Goal: Task Accomplishment & Management: Complete application form

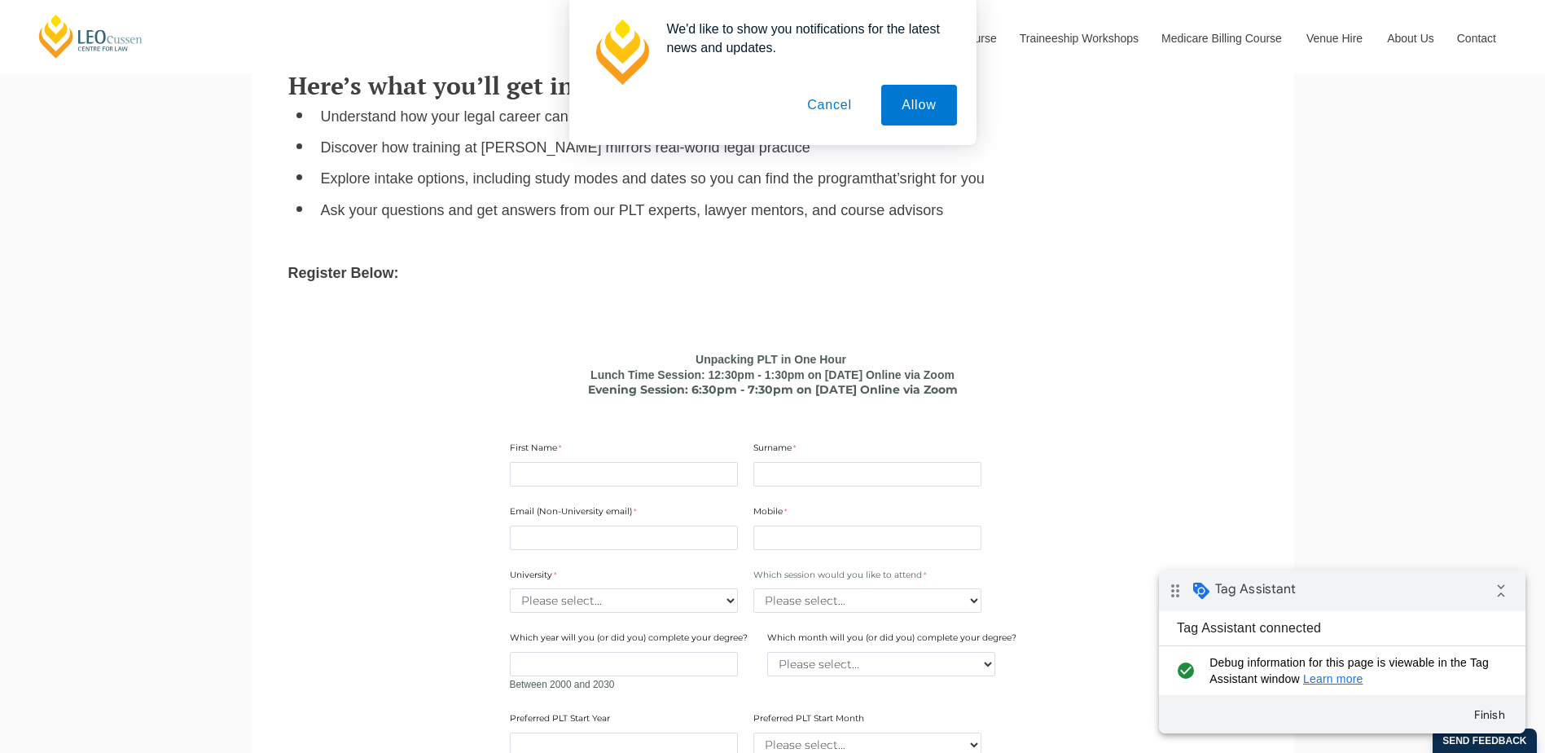
scroll to position [896, 0]
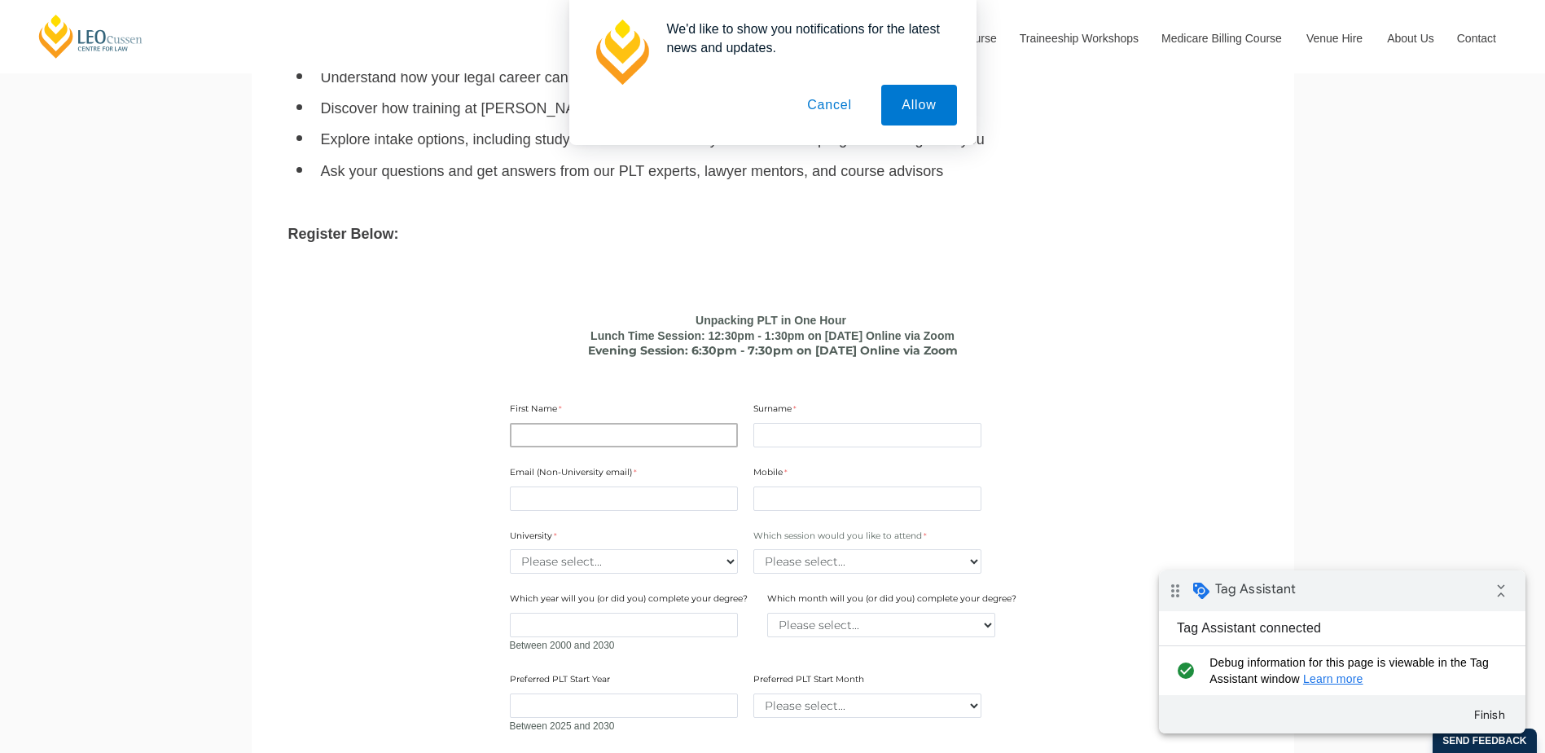
click at [665, 437] on input "First Name" at bounding box center [624, 435] width 228 height 24
type input "nontest"
type input "non"
type input "[EMAIL_ADDRESS][DOMAIN_NAME]"
type input "0400000000"
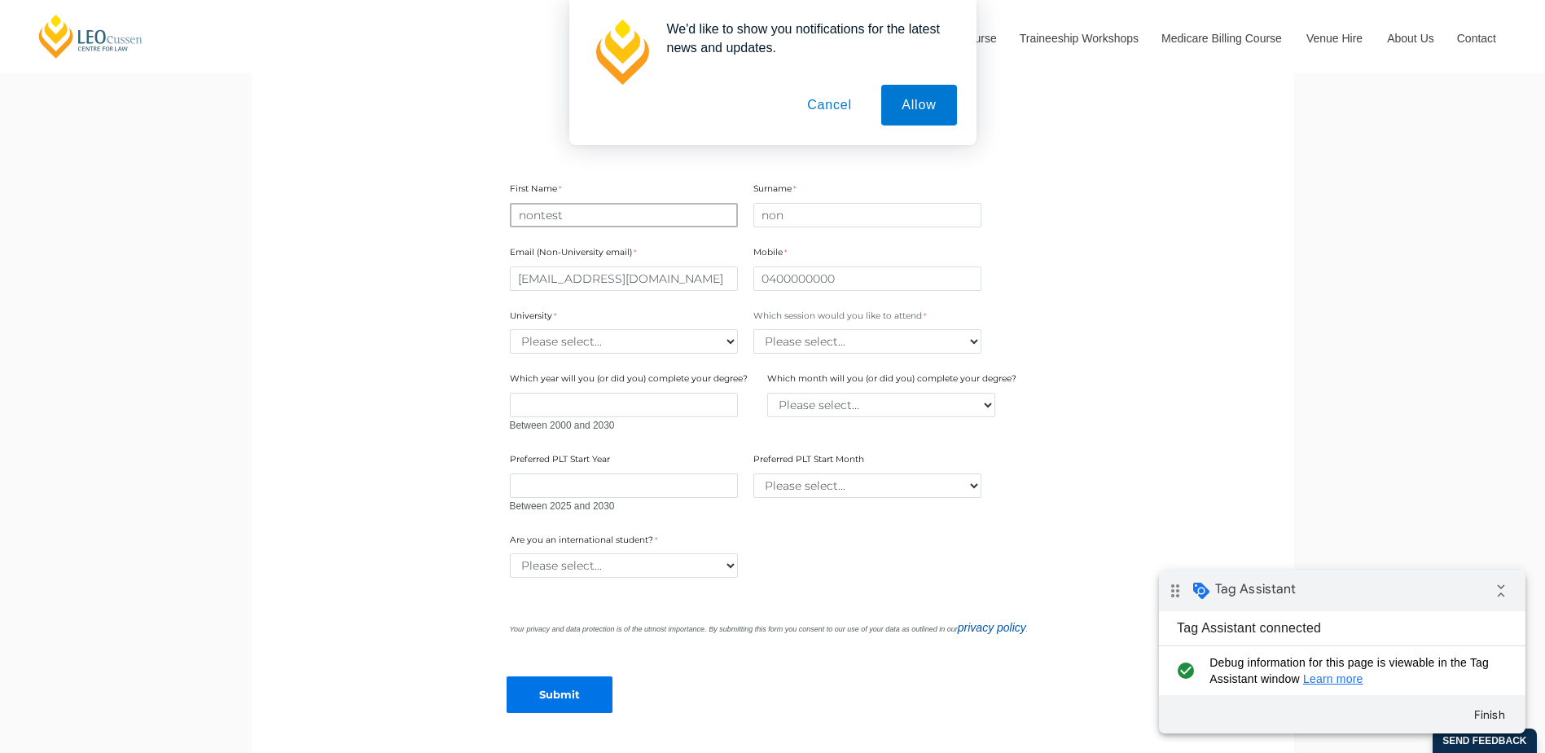
scroll to position [1140, 0]
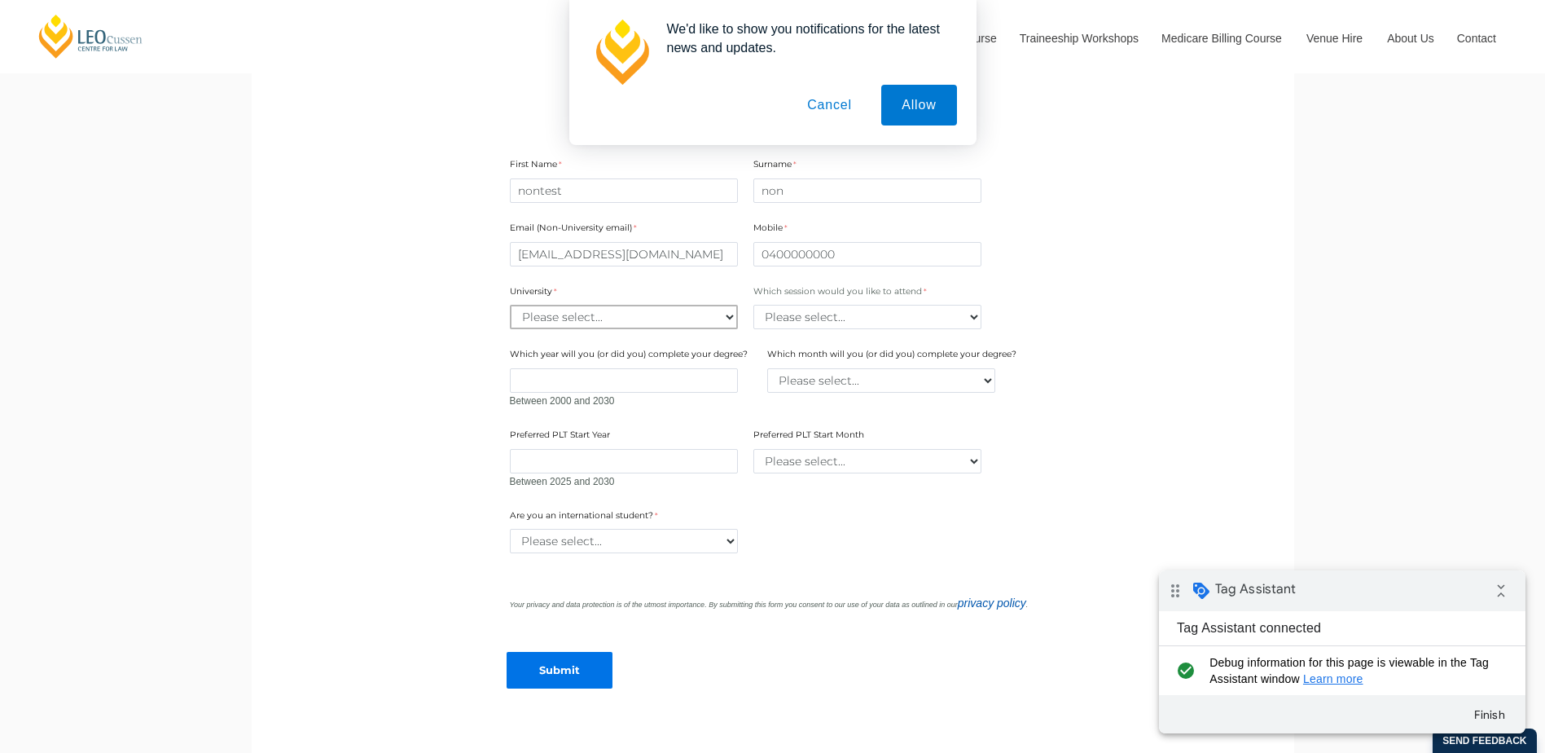
drag, startPoint x: 674, startPoint y: 324, endPoint x: 671, endPoint y: 335, distance: 10.9
click at [674, 324] on select "Please select... [GEOGRAPHIC_DATA] [GEOGRAPHIC_DATA] [GEOGRAPHIC_DATA] [GEOGRAP…" at bounding box center [624, 317] width 228 height 24
select select "tfa_2179"
click at [510, 308] on select "Please select... [GEOGRAPHIC_DATA] [GEOGRAPHIC_DATA] [GEOGRAPHIC_DATA] [GEOGRAP…" at bounding box center [624, 317] width 228 height 24
click at [840, 327] on select "Please select... Lunch time session – 12:30pm – 1:30pm AEST Evening session – 6…" at bounding box center [867, 317] width 228 height 24
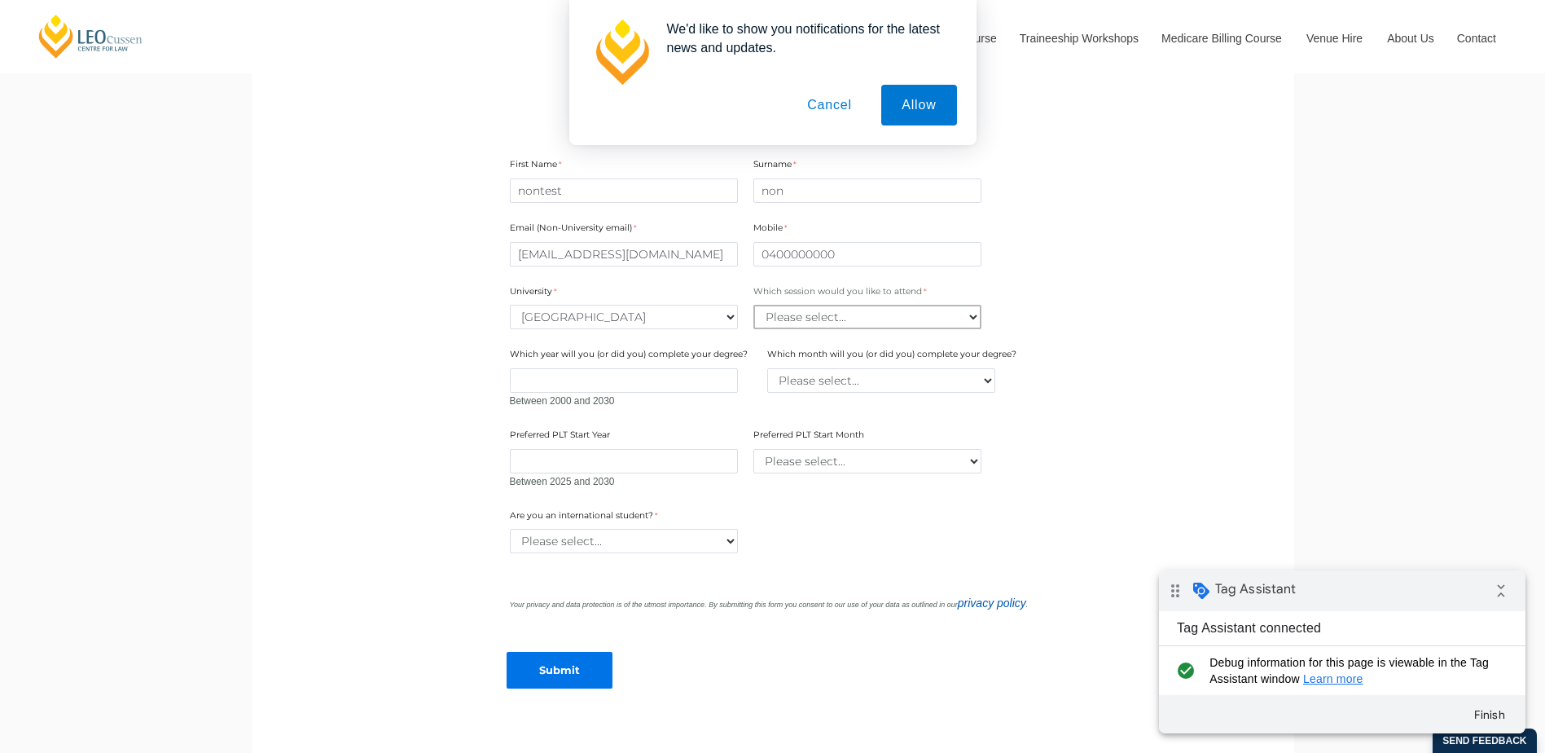
select select "tfa_2412"
click at [753, 308] on select "Please select... Lunch time session – 12:30pm – 1:30pm AEST Evening session – 6…" at bounding box center [867, 317] width 228 height 24
click at [674, 549] on select "Please select... Yes No" at bounding box center [624, 541] width 228 height 24
select select "tfa_60"
click at [510, 532] on select "Please select... Yes No" at bounding box center [624, 541] width 228 height 24
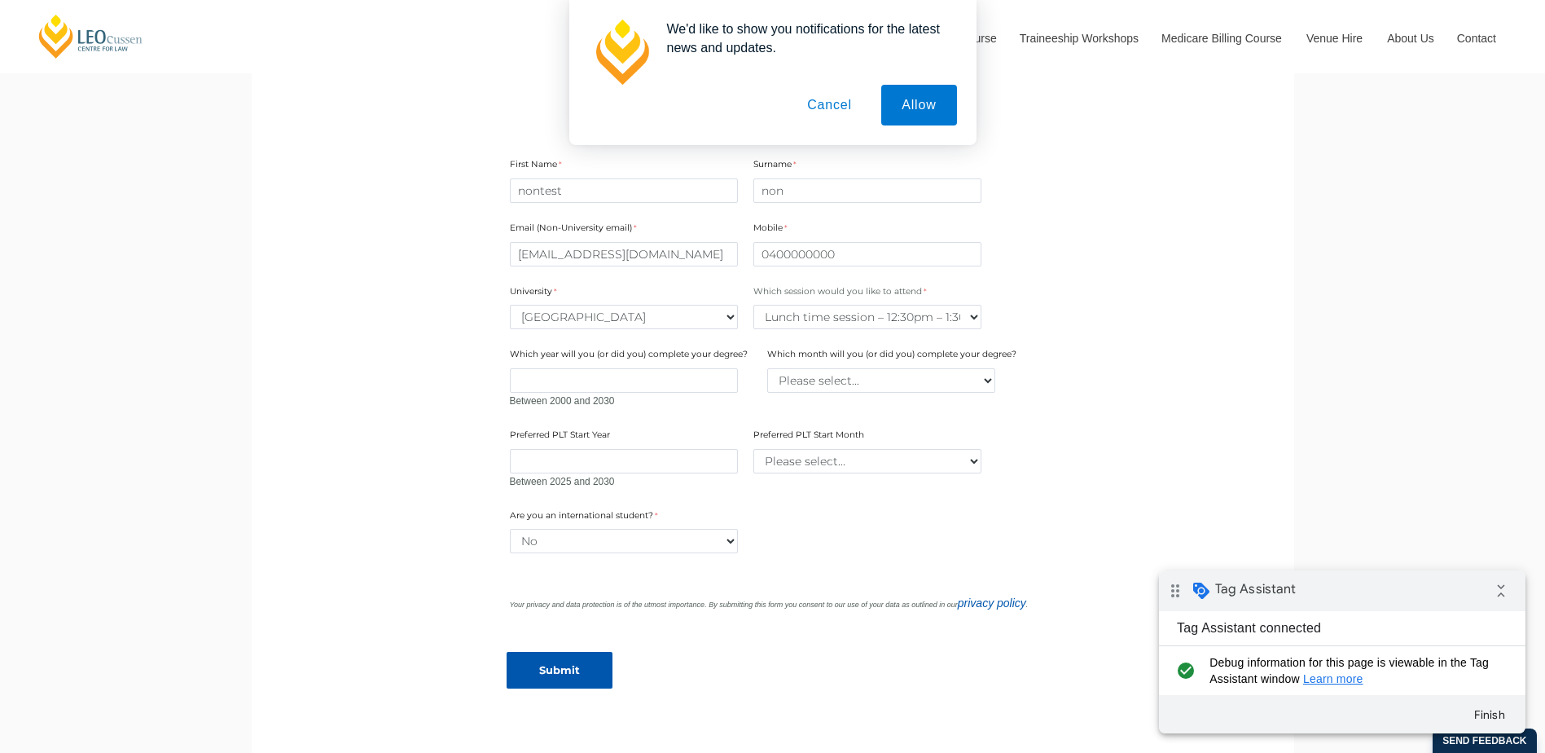
click at [556, 662] on input "Submit" at bounding box center [560, 670] width 106 height 37
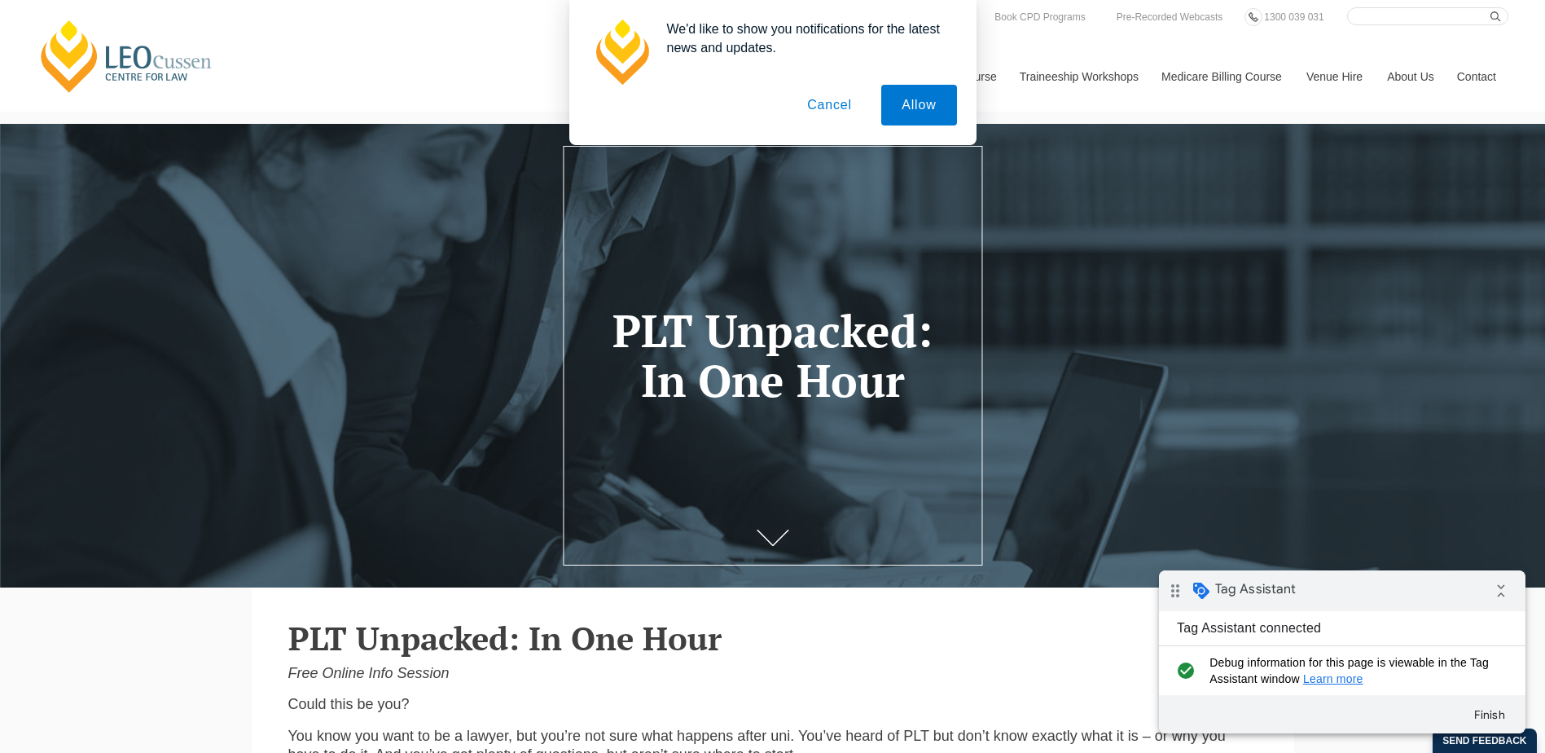
click at [842, 109] on button "Cancel" at bounding box center [830, 105] width 86 height 41
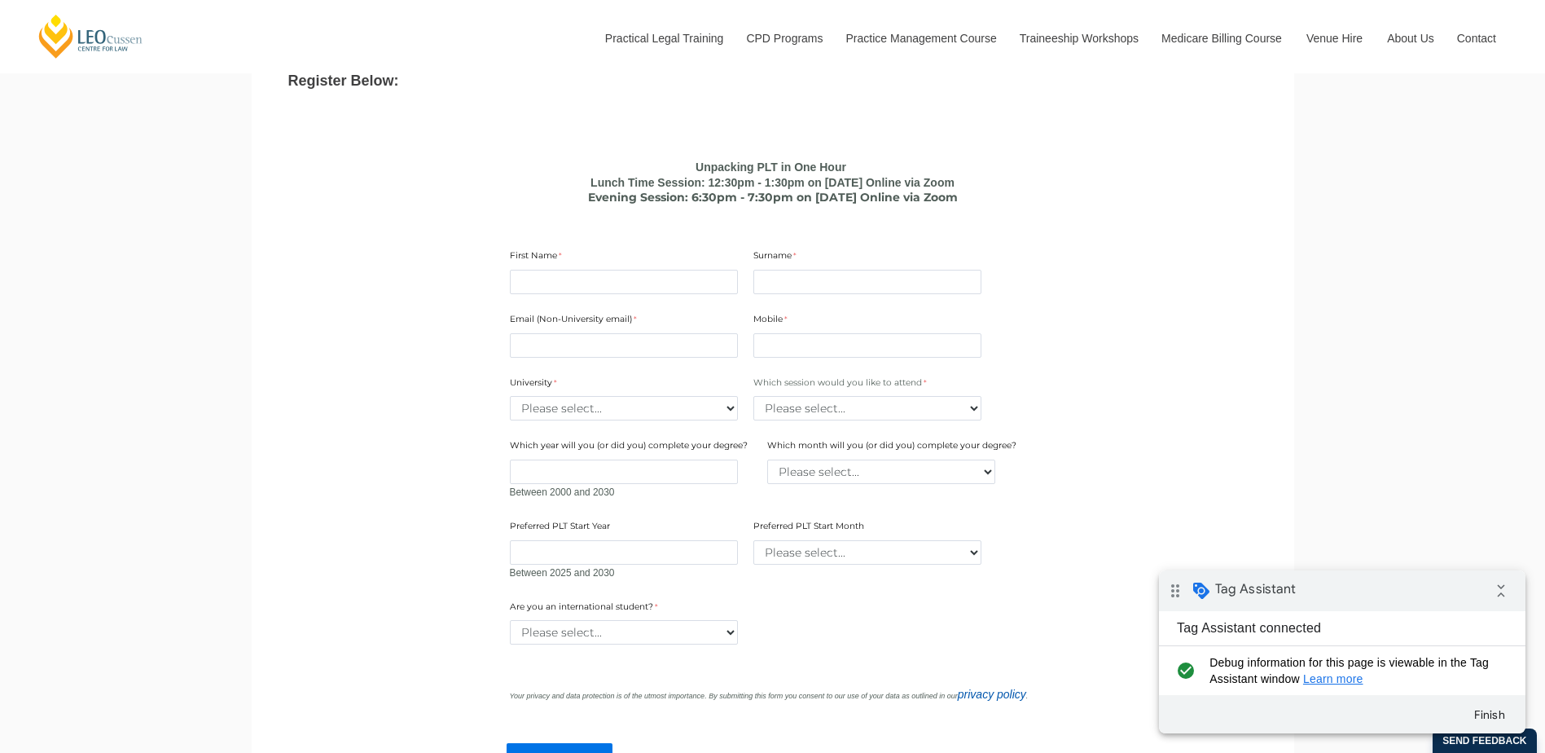
scroll to position [1059, 0]
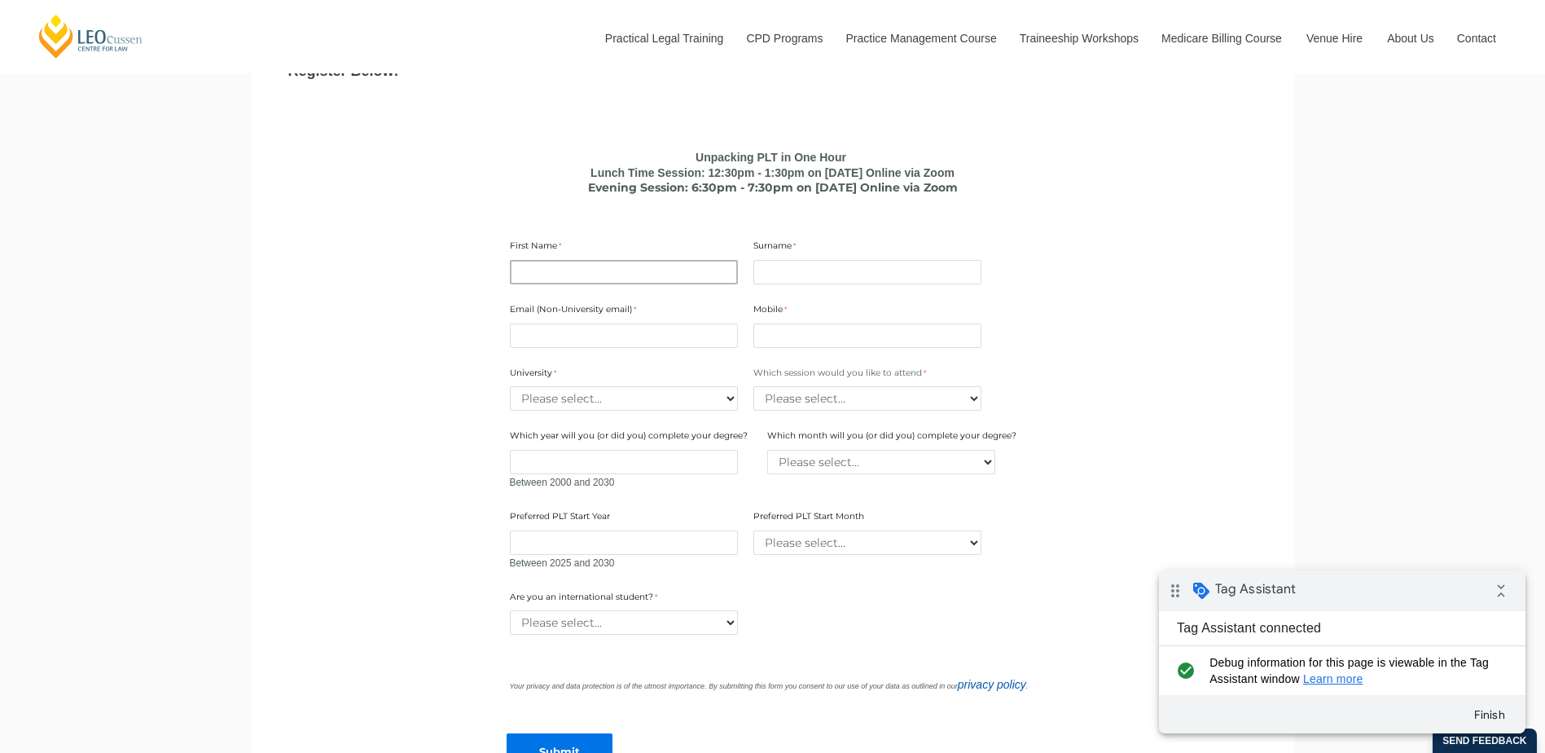
click at [691, 274] on input "First Name" at bounding box center [624, 272] width 228 height 24
type input "nontest"
type input "non"
type input "[EMAIL_ADDRESS][DOMAIN_NAME]"
type input "0400000000"
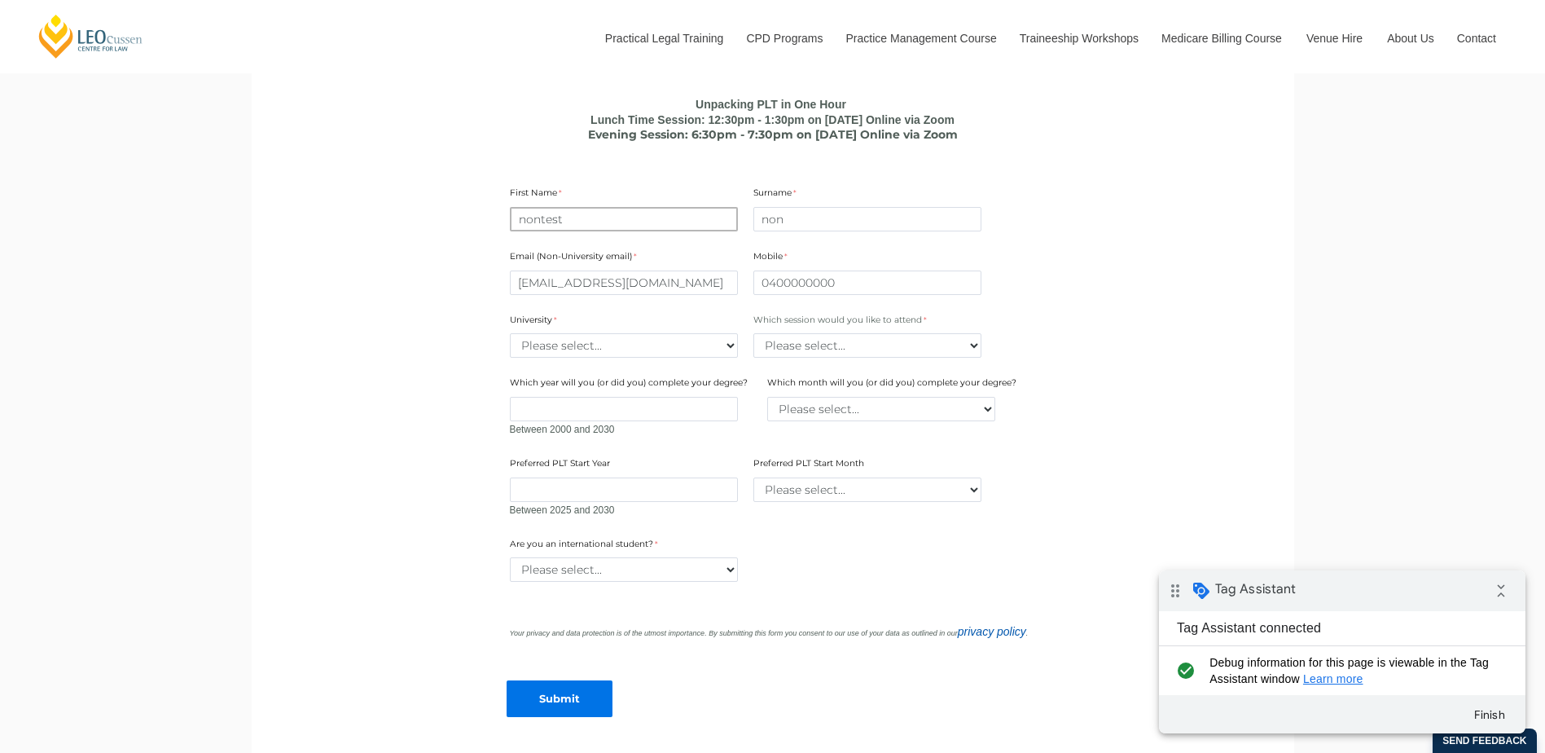
scroll to position [1140, 0]
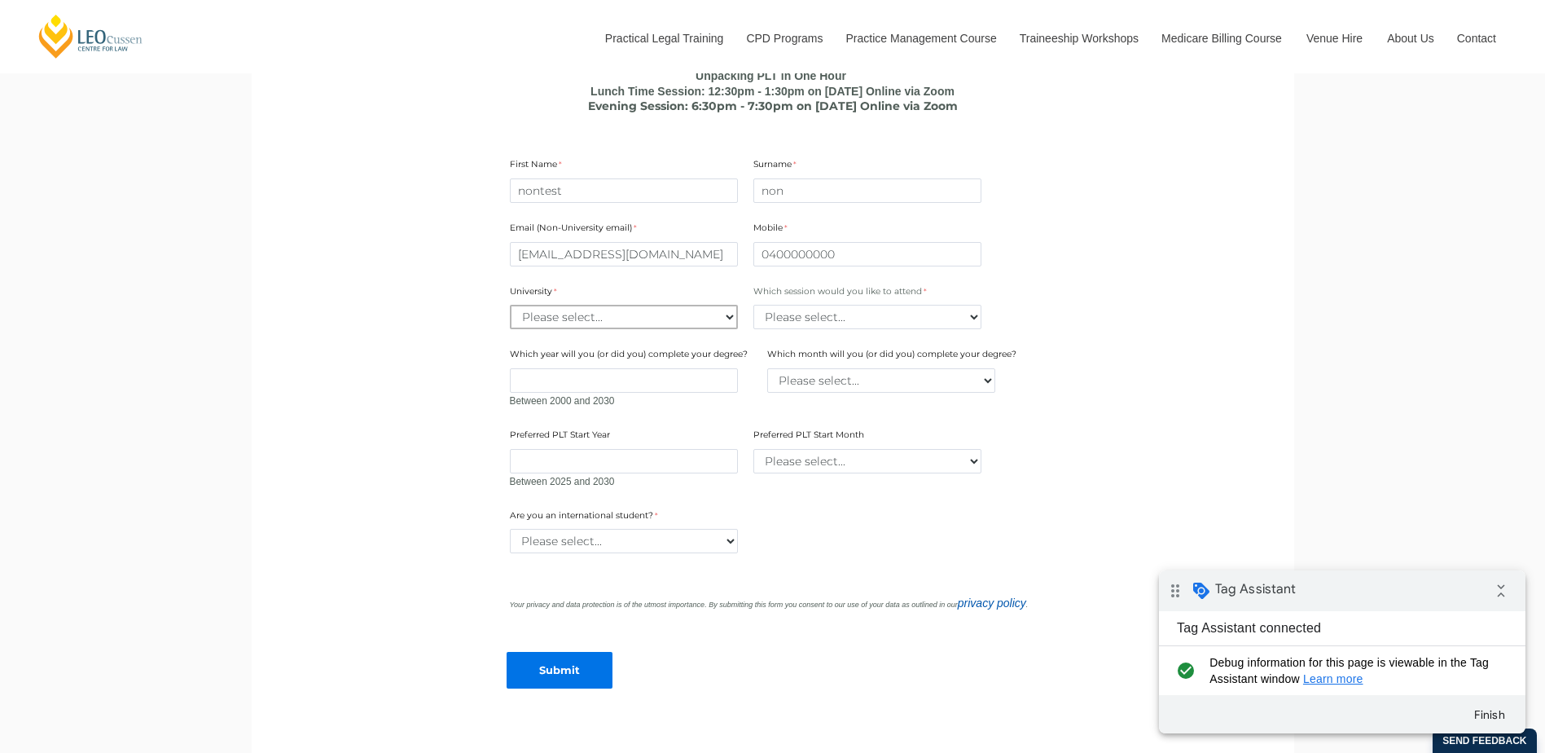
click at [698, 323] on select "Please select... [GEOGRAPHIC_DATA] [GEOGRAPHIC_DATA] [GEOGRAPHIC_DATA] [GEOGRAP…" at bounding box center [624, 317] width 228 height 24
select select "tfa_2180"
click at [510, 308] on select "Please select... [GEOGRAPHIC_DATA] [GEOGRAPHIC_DATA] [GEOGRAPHIC_DATA] [GEOGRAP…" at bounding box center [624, 317] width 228 height 24
click at [849, 322] on select "Please select... Lunch time session – 12:30pm – 1:30pm AEST Evening session – 6…" at bounding box center [867, 317] width 228 height 24
select select "tfa_2413"
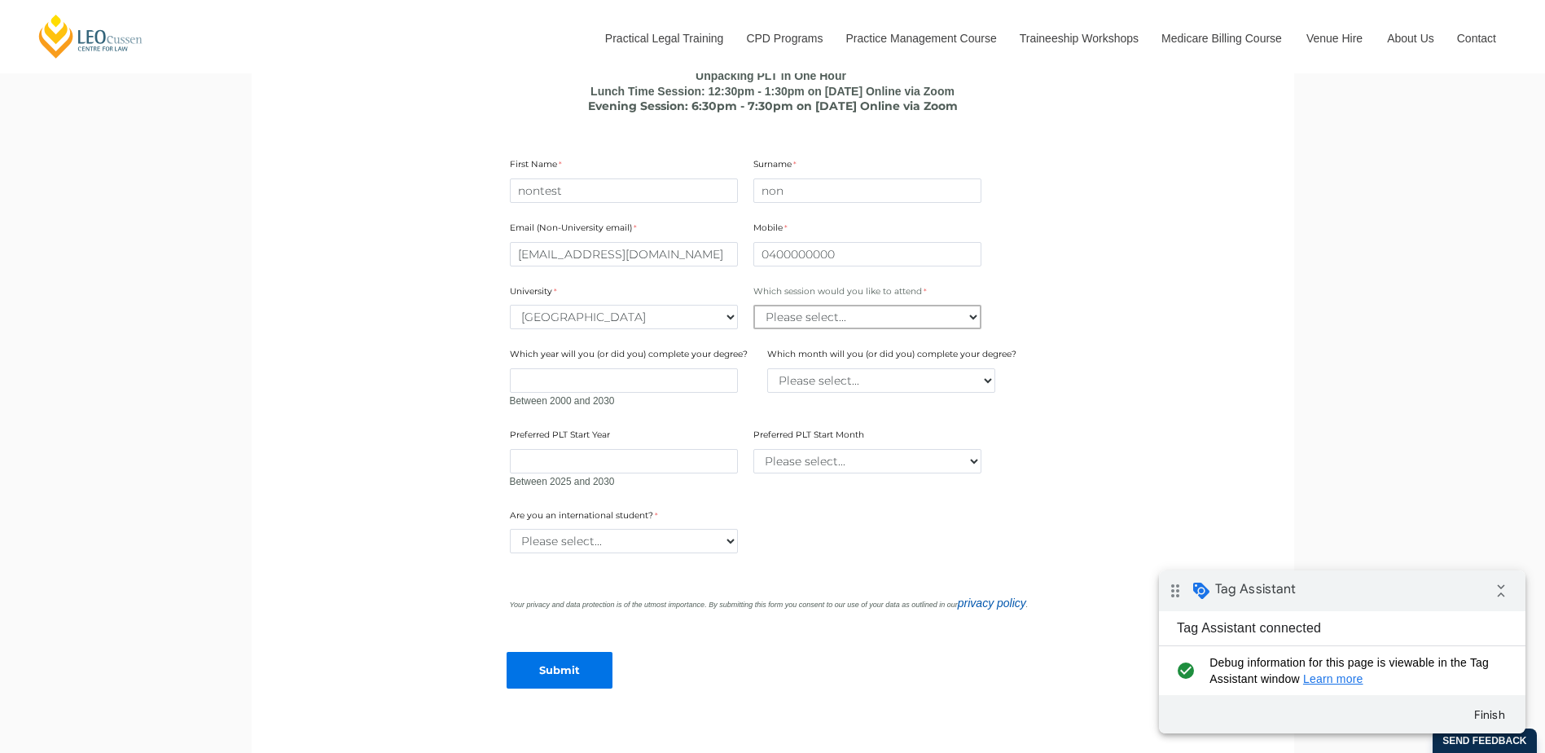
click at [753, 308] on select "Please select... Lunch time session – 12:30pm – 1:30pm AEST Evening session – 6…" at bounding box center [867, 317] width 228 height 24
click at [665, 553] on select "Please select... Yes No" at bounding box center [624, 541] width 228 height 24
select select "tfa_60"
click at [510, 532] on select "Please select... Yes No" at bounding box center [624, 541] width 228 height 24
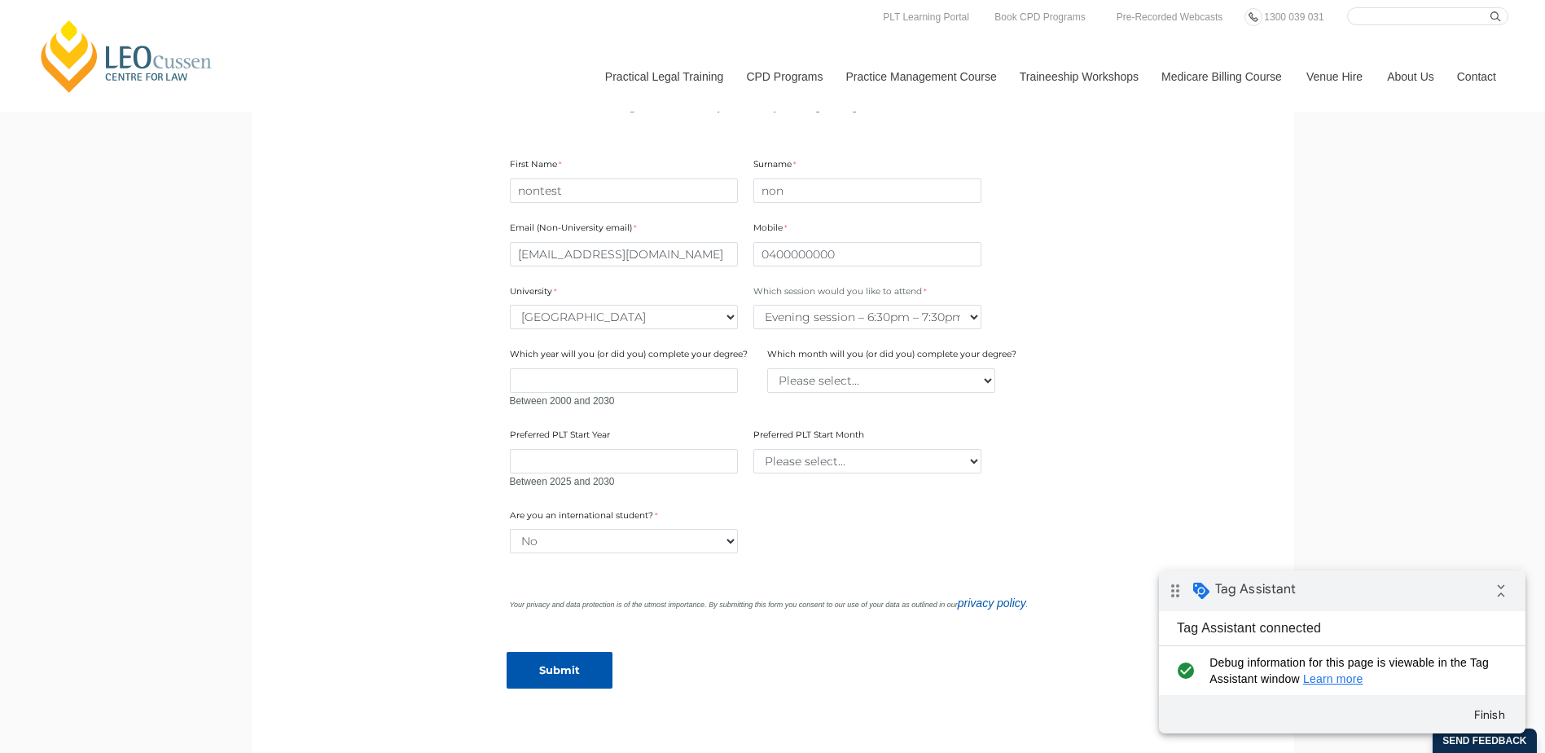
click at [556, 665] on input "Submit" at bounding box center [560, 670] width 106 height 37
